Goal: Navigation & Orientation: Find specific page/section

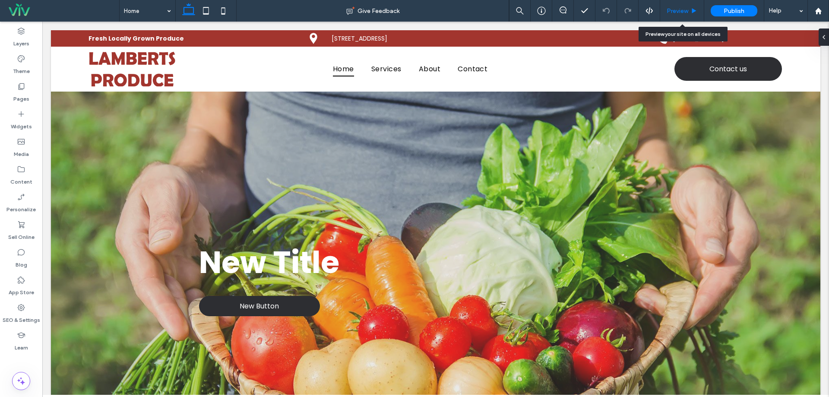
click at [677, 11] on span "Preview" at bounding box center [678, 10] width 22 height 7
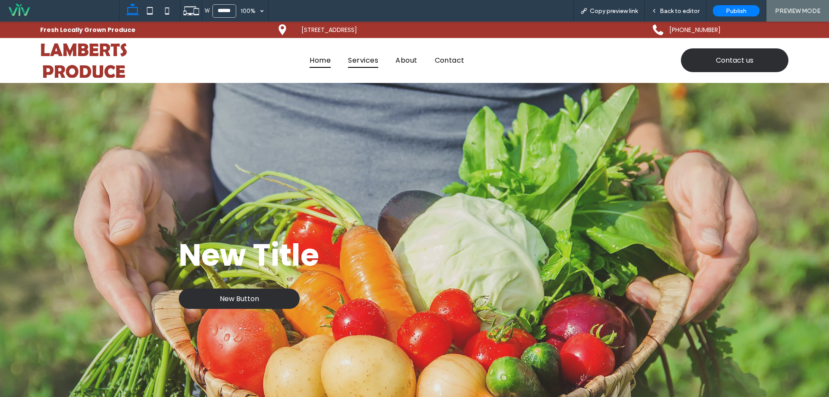
click at [357, 67] on span "Services" at bounding box center [363, 60] width 30 height 15
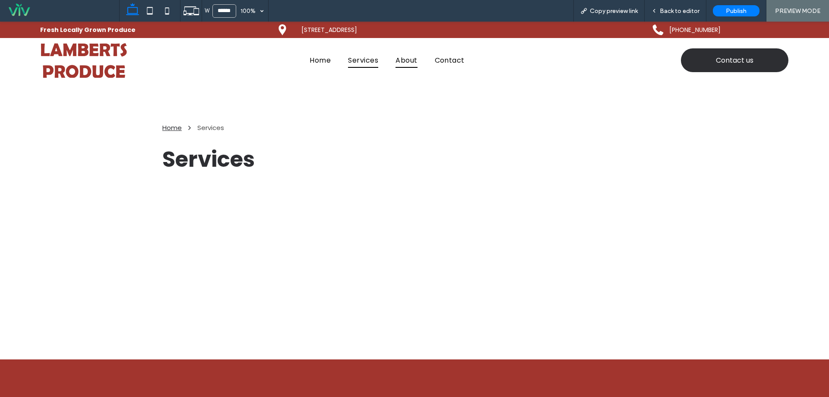
click at [391, 64] on link "About" at bounding box center [406, 60] width 39 height 15
click at [320, 64] on span "Home" at bounding box center [320, 60] width 21 height 15
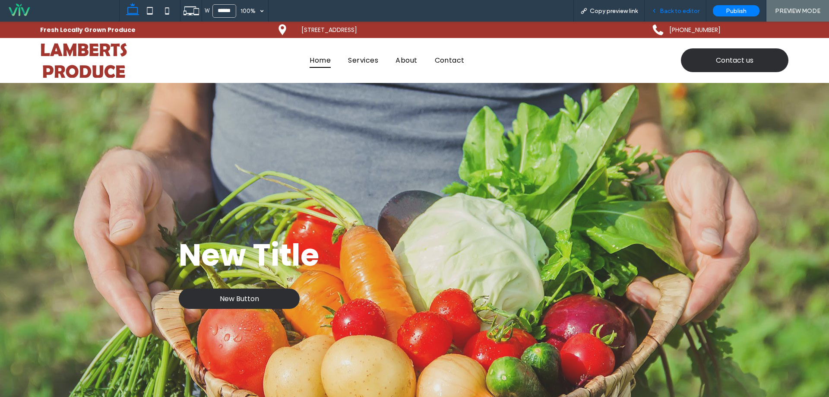
click at [699, 16] on div "Back to editor" at bounding box center [676, 11] width 62 height 22
click at [665, 14] on span "Back to editor" at bounding box center [680, 10] width 40 height 7
